Goal: Feedback & Contribution: Submit feedback/report problem

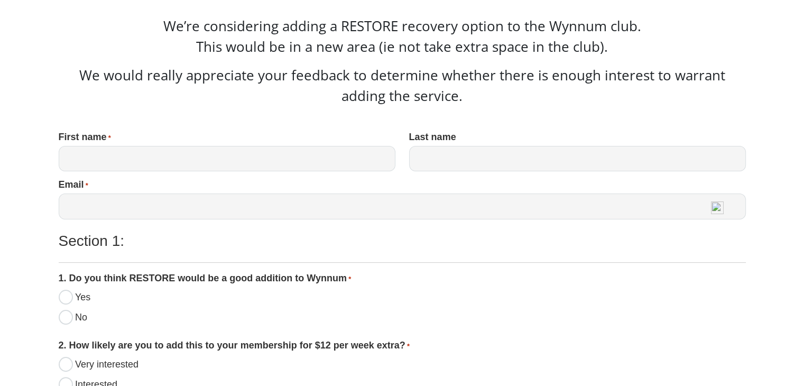
scroll to position [159, 0]
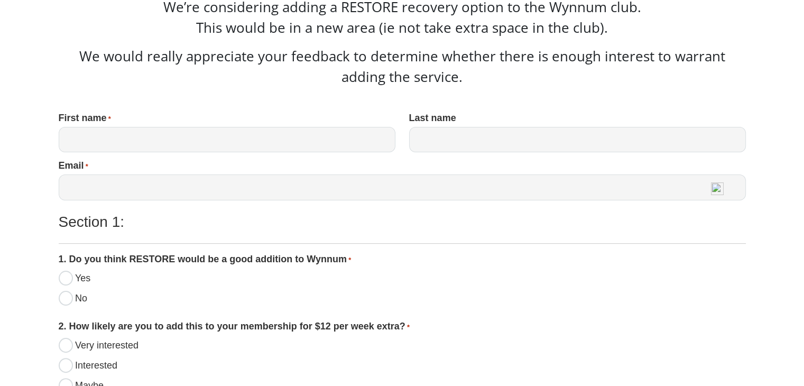
click at [86, 135] on input "First name *" at bounding box center [227, 140] width 337 height 26
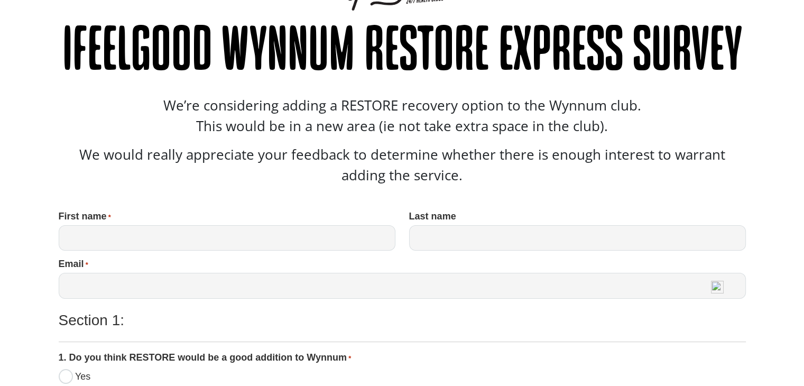
scroll to position [56, 0]
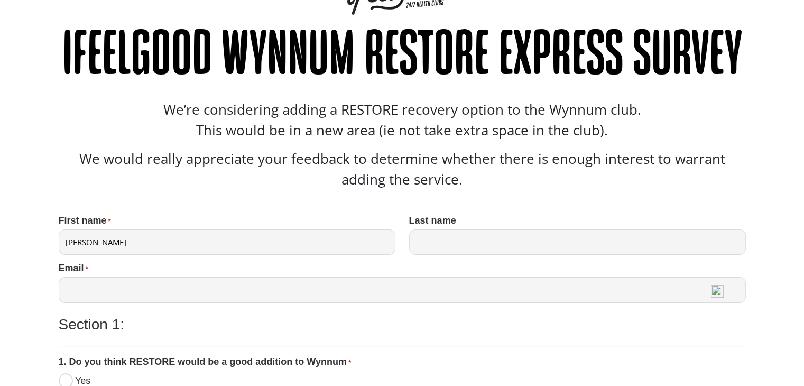
type input "[PERSON_NAME]"
click at [463, 244] on input "Last name" at bounding box center [577, 242] width 337 height 26
type input "[PERSON_NAME]"
click at [105, 295] on input "Email *" at bounding box center [402, 290] width 687 height 26
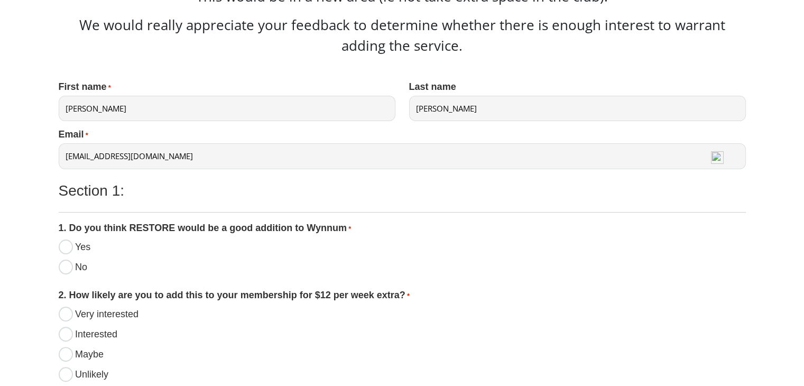
scroll to position [215, 0]
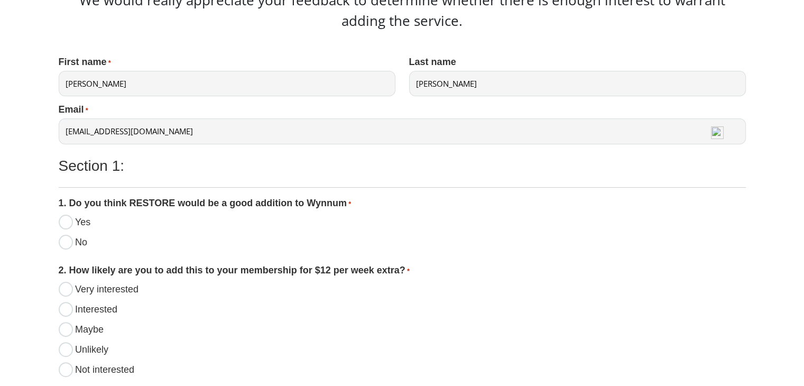
type input "[EMAIL_ADDRESS][DOMAIN_NAME]"
click at [68, 225] on input "Yes" at bounding box center [66, 222] width 14 height 15
radio input "true"
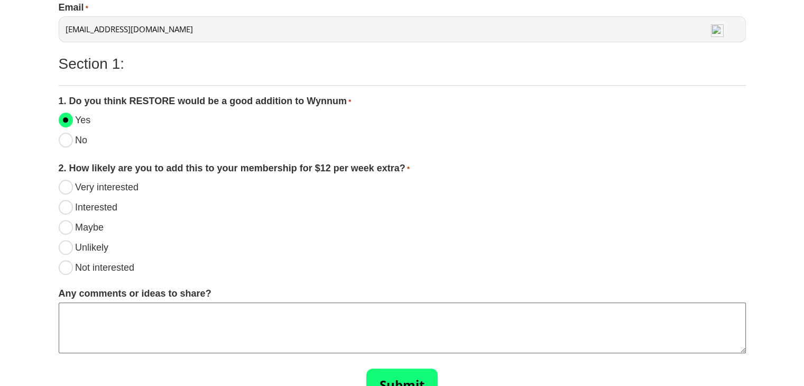
scroll to position [373, 0]
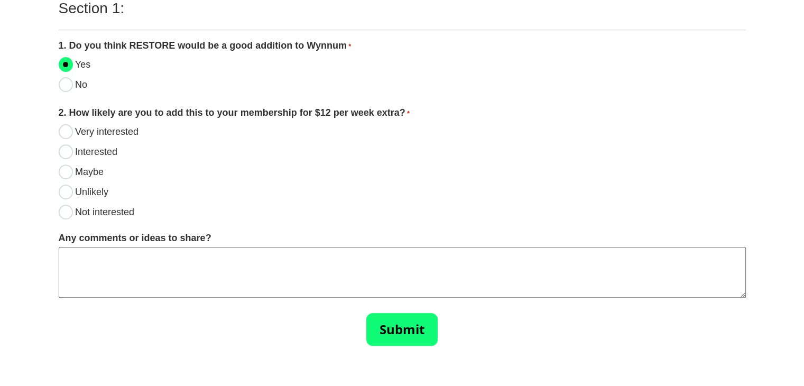
click at [62, 192] on input "Unlikely" at bounding box center [66, 192] width 14 height 15
radio input "true"
click at [80, 255] on textarea "Any comments or ideas to share?" at bounding box center [402, 272] width 687 height 51
type textarea "Others might use it - not for me at the moment"
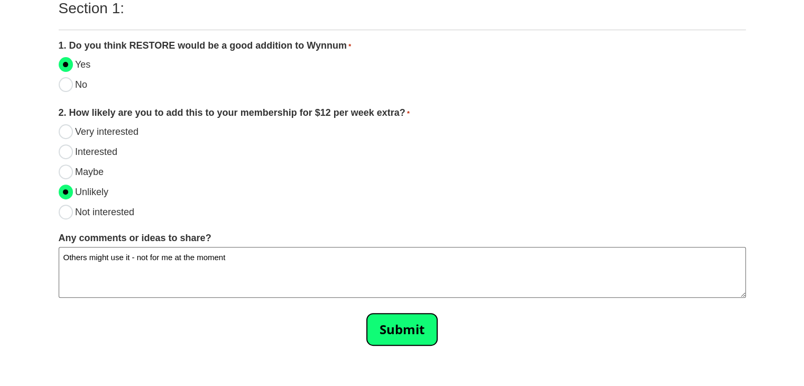
click at [406, 330] on input "Submit" at bounding box center [401, 329] width 71 height 33
